Goal: Task Accomplishment & Management: Use online tool/utility

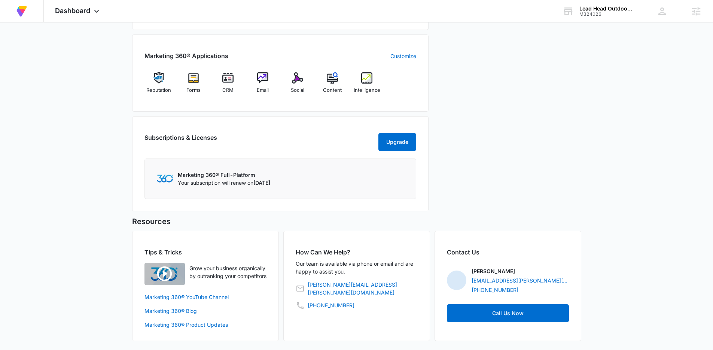
scroll to position [284, 0]
click at [335, 88] on span "Content" at bounding box center [332, 90] width 19 height 7
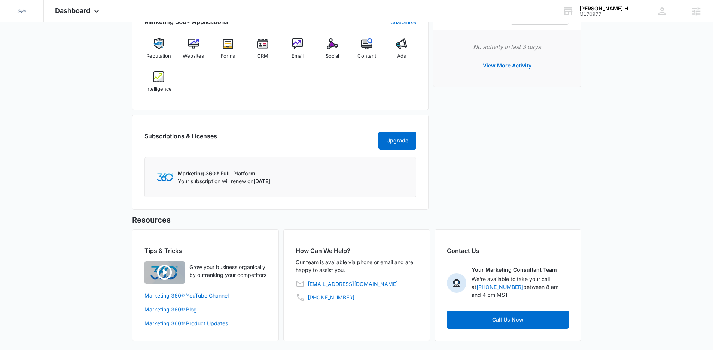
scroll to position [347, 0]
click at [261, 115] on div "Subscriptions & Licenses Upgrade Marketing 360® Full-Platform Your subscription…" at bounding box center [280, 162] width 297 height 95
click at [199, 55] on span "Websites" at bounding box center [193, 55] width 21 height 7
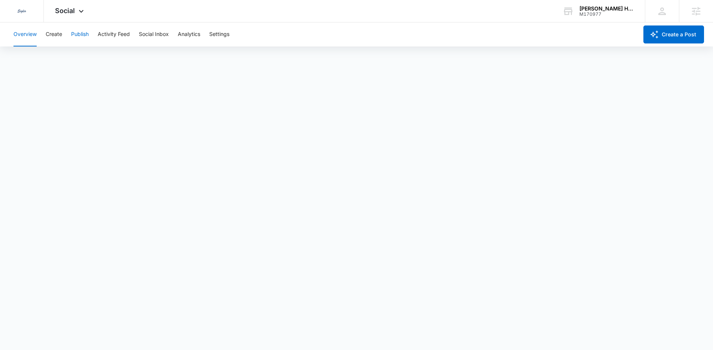
drag, startPoint x: 83, startPoint y: 35, endPoint x: 94, endPoint y: 45, distance: 15.1
click at [83, 36] on button "Publish" at bounding box center [80, 34] width 18 height 24
click at [57, 34] on button "Create" at bounding box center [54, 34] width 16 height 24
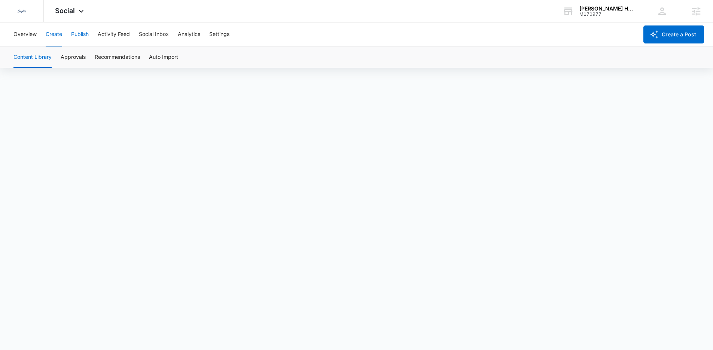
drag, startPoint x: 81, startPoint y: 30, endPoint x: 91, endPoint y: 50, distance: 21.8
click at [82, 30] on button "Publish" at bounding box center [80, 34] width 18 height 24
click at [53, 60] on button "Schedules" at bounding box center [57, 57] width 25 height 21
click at [23, 57] on button "Calendar" at bounding box center [24, 57] width 22 height 21
